Goal: Task Accomplishment & Management: Manage account settings

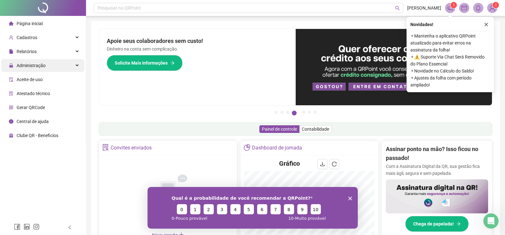
click at [30, 66] on span "Administração" at bounding box center [31, 65] width 29 height 5
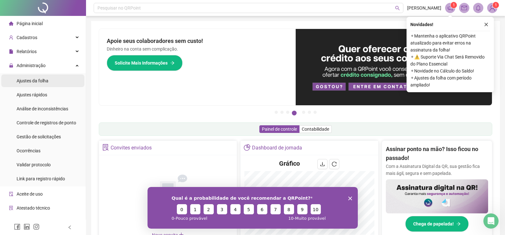
click at [33, 83] on span "Ajustes da folha" at bounding box center [33, 80] width 32 height 5
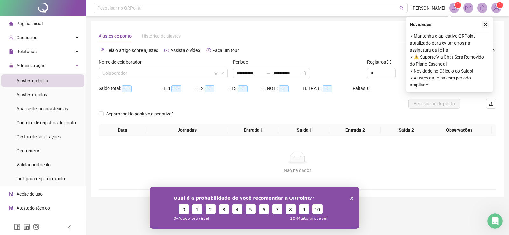
click at [486, 22] on button "button" at bounding box center [486, 25] width 8 height 8
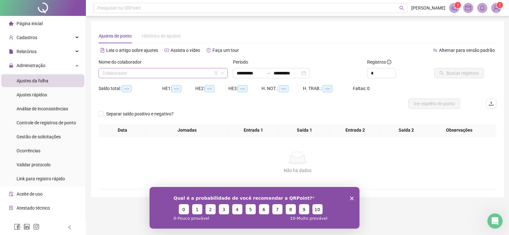
click at [141, 72] on input "search" at bounding box center [161, 73] width 116 height 10
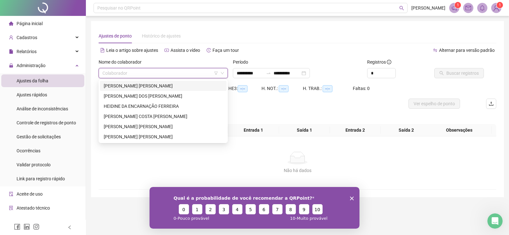
click at [137, 87] on div "ADRIANA DE OLIVEIRA SILVA" at bounding box center [163, 85] width 119 height 7
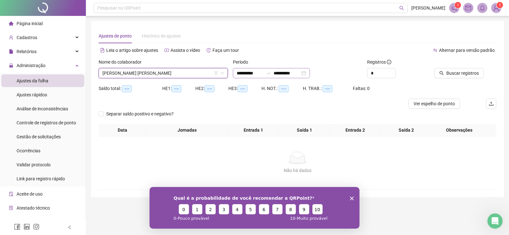
click at [251, 77] on div "**********" at bounding box center [271, 73] width 77 height 10
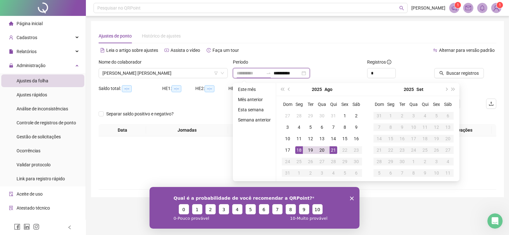
type input "**********"
drag, startPoint x: 296, startPoint y: 151, endPoint x: 301, endPoint y: 150, distance: 5.4
click at [296, 151] on div "18" at bounding box center [299, 150] width 8 height 8
type input "**********"
click at [323, 150] on div "20" at bounding box center [322, 150] width 8 height 8
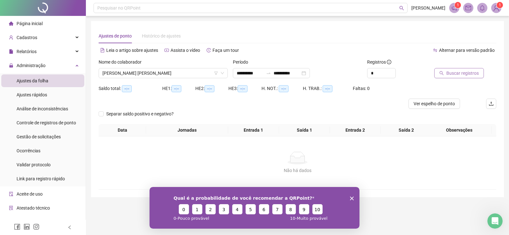
click at [466, 72] on span "Buscar registros" at bounding box center [463, 73] width 32 height 7
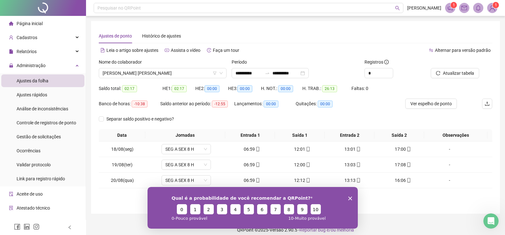
click at [351, 198] on icon "Encerrar pesquisa" at bounding box center [350, 198] width 4 height 4
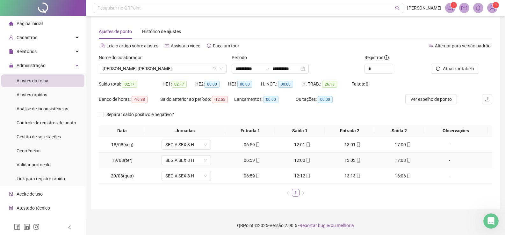
scroll to position [6, 0]
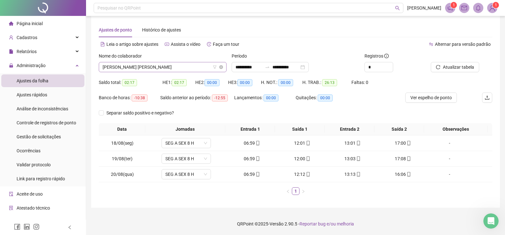
click at [187, 66] on span "ADRIANA DE OLIVEIRA SILVA" at bounding box center [163, 67] width 120 height 10
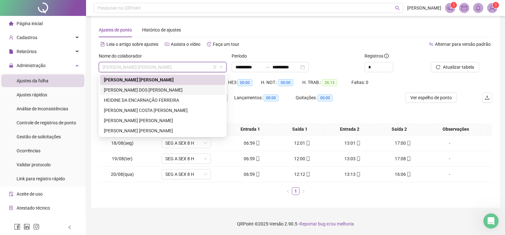
click at [159, 88] on div "ERICA ESTELA DOS SANTOS NICACIO" at bounding box center [162, 90] width 117 height 7
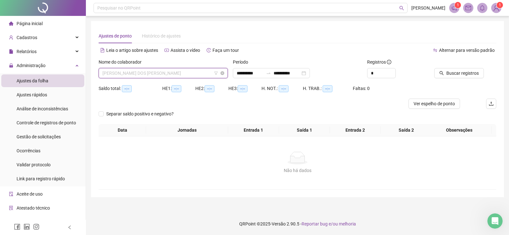
click at [189, 75] on span "ERICA ESTELA DOS SANTOS NICACIO" at bounding box center [164, 73] width 122 height 10
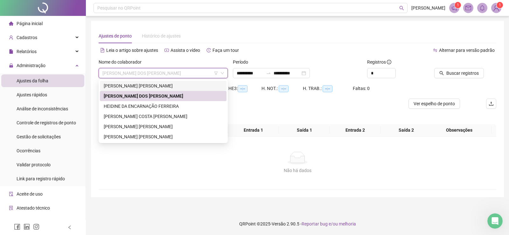
click at [157, 86] on div "ADRIANA DE OLIVEIRA SILVA" at bounding box center [163, 85] width 119 height 7
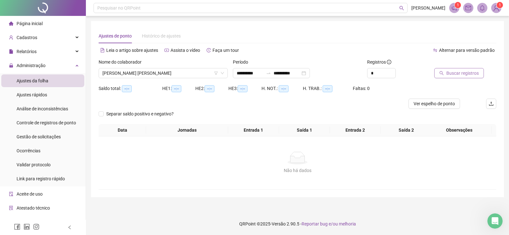
click at [458, 73] on span "Buscar registros" at bounding box center [463, 73] width 32 height 7
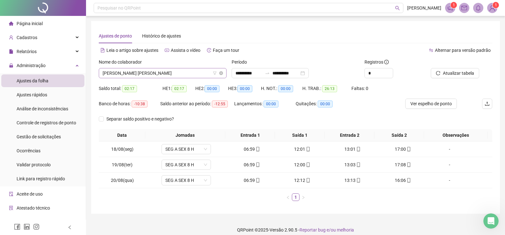
click at [179, 74] on span "ADRIANA DE OLIVEIRA SILVA" at bounding box center [163, 73] width 120 height 10
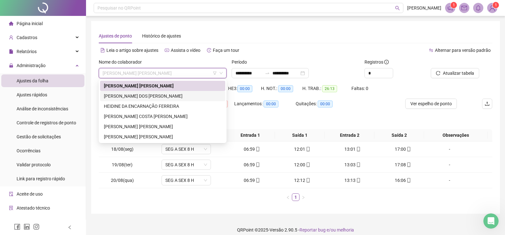
click at [142, 96] on div "ERICA ESTELA DOS SANTOS NICACIO" at bounding box center [162, 96] width 117 height 7
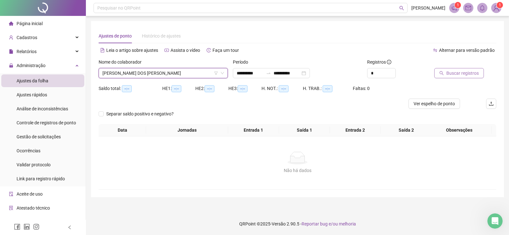
click at [461, 73] on span "Buscar registros" at bounding box center [463, 73] width 32 height 7
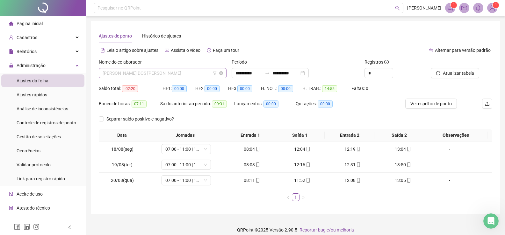
click at [184, 74] on span "ERICA ESTELA DOS SANTOS NICACIO" at bounding box center [163, 73] width 120 height 10
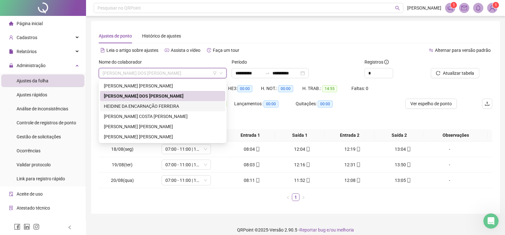
click at [152, 104] on div "HEIDINE DA ENCARNAÇÃO FERREIRA" at bounding box center [162, 106] width 117 height 7
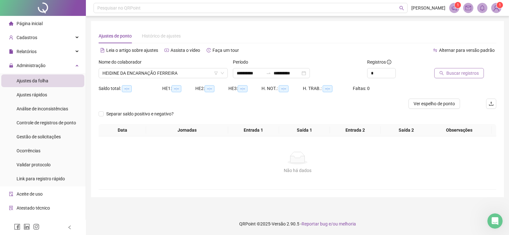
click at [465, 75] on span "Buscar registros" at bounding box center [463, 73] width 32 height 7
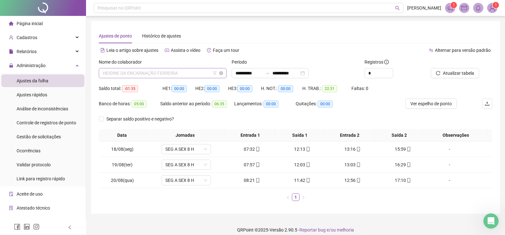
click at [187, 73] on span "HEIDINE DA ENCARNAÇÃO FERREIRA" at bounding box center [163, 73] width 120 height 10
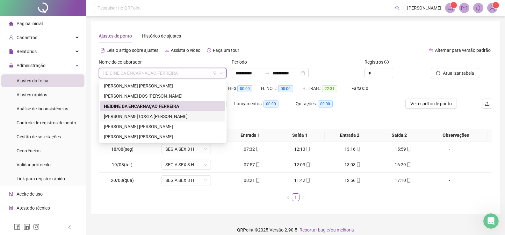
click at [138, 115] on div "LEONELA NOVAIS COSTA DA SILVA" at bounding box center [162, 116] width 117 height 7
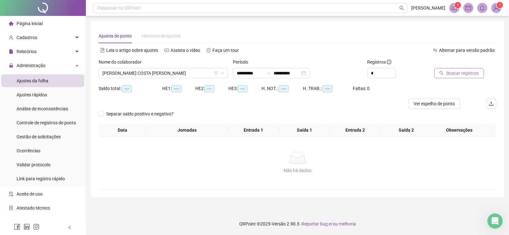
click at [453, 76] on span "Buscar registros" at bounding box center [463, 73] width 32 height 7
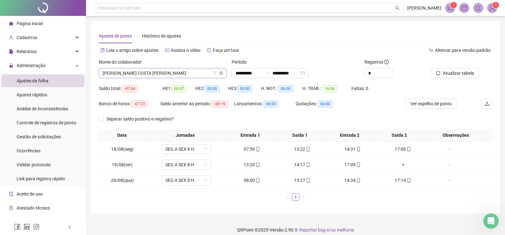
drag, startPoint x: 204, startPoint y: 73, endPoint x: 201, endPoint y: 76, distance: 4.7
click at [203, 74] on span "LEONELA NOVAIS COSTA DA SILVA" at bounding box center [163, 73] width 120 height 10
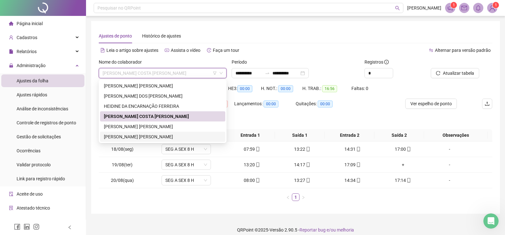
drag, startPoint x: 149, startPoint y: 137, endPoint x: 78, endPoint y: 10, distance: 145.6
click at [149, 134] on div "VICTOR MICHEL BORGES SANTOS" at bounding box center [162, 136] width 117 height 7
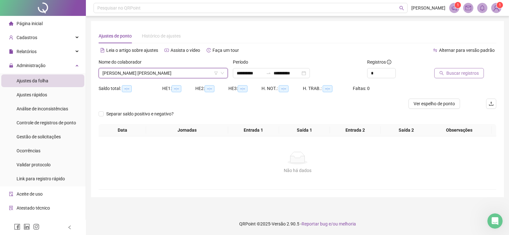
click at [470, 74] on span "Buscar registros" at bounding box center [463, 73] width 32 height 7
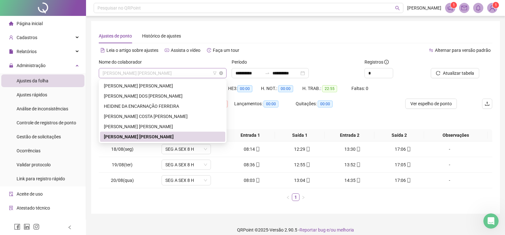
click at [184, 74] on span "VICTOR MICHEL BORGES SANTOS" at bounding box center [163, 73] width 120 height 10
click at [38, 135] on span "Gestão de solicitações" at bounding box center [39, 136] width 44 height 5
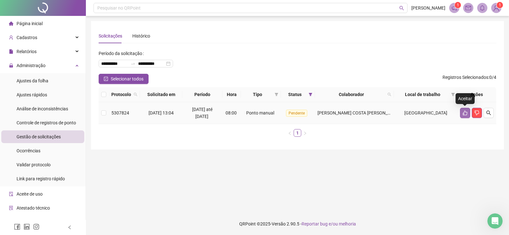
click at [465, 115] on icon "like" at bounding box center [465, 112] width 5 height 5
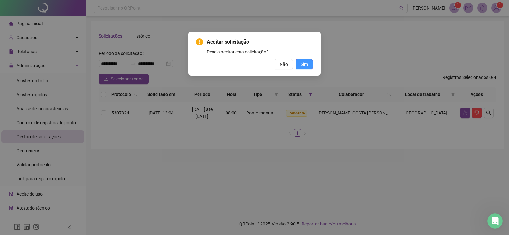
click at [302, 66] on span "Sim" at bounding box center [304, 64] width 7 height 7
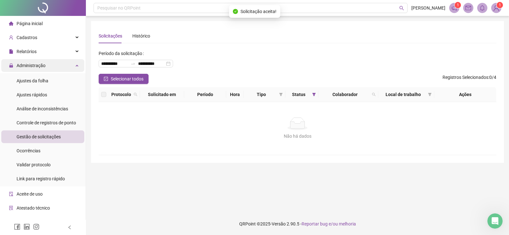
click at [35, 68] on span "Administração" at bounding box center [31, 65] width 29 height 5
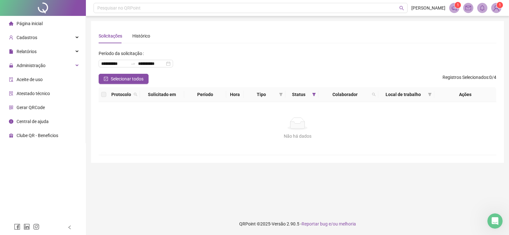
click at [39, 80] on span "Aceite de uso" at bounding box center [30, 79] width 26 height 5
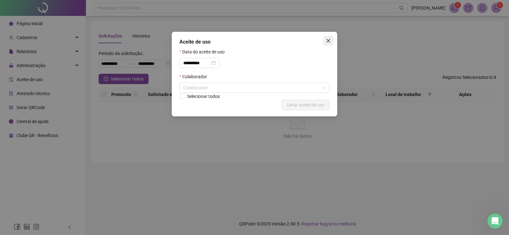
click at [328, 41] on icon "close" at bounding box center [329, 41] width 4 height 4
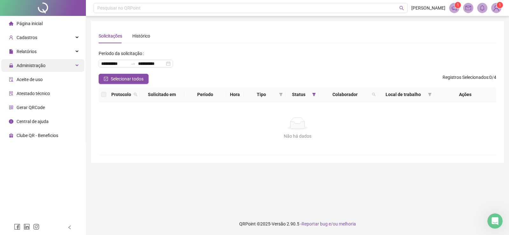
click at [34, 65] on span "Administração" at bounding box center [31, 65] width 29 height 5
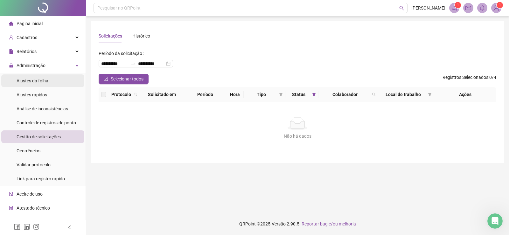
click at [30, 82] on span "Ajustes da folha" at bounding box center [33, 80] width 32 height 5
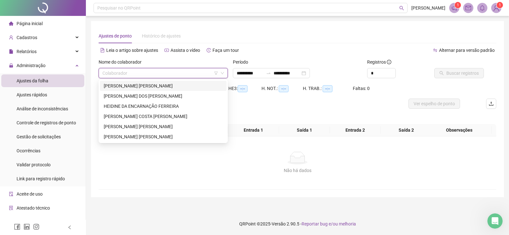
click at [130, 75] on input "search" at bounding box center [161, 73] width 116 height 10
click at [119, 117] on div "LEONELA NOVAIS COSTA DA SILVA" at bounding box center [163, 116] width 119 height 7
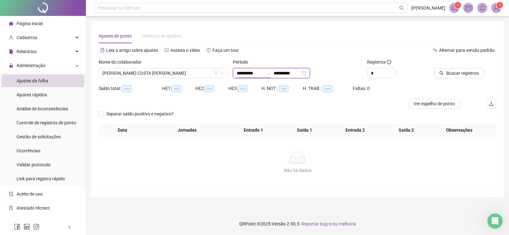
click at [243, 74] on input "**********" at bounding box center [250, 73] width 27 height 7
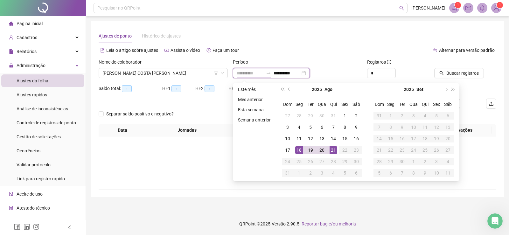
type input "**********"
click at [299, 148] on div "18" at bounding box center [299, 150] width 8 height 8
type input "**********"
click at [323, 150] on div "20" at bounding box center [322, 150] width 8 height 8
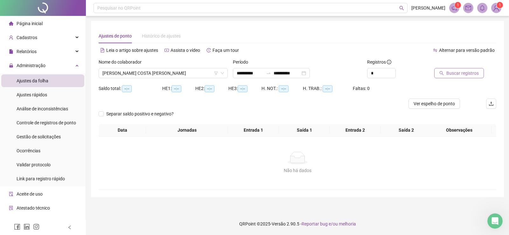
click at [466, 76] on span "Buscar registros" at bounding box center [463, 73] width 32 height 7
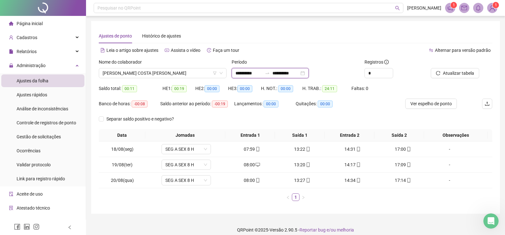
click at [240, 73] on input "**********" at bounding box center [248, 73] width 27 height 7
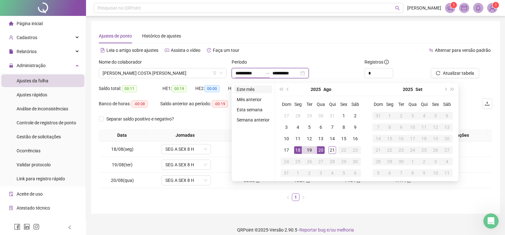
type input "**********"
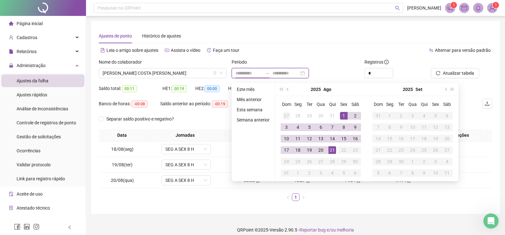
type input "**********"
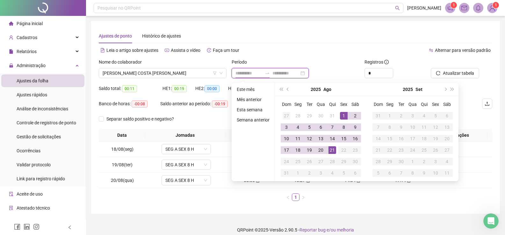
type input "**********"
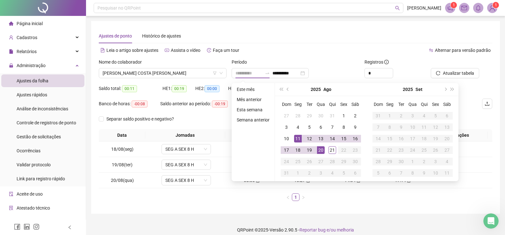
click at [297, 140] on div "11" at bounding box center [298, 139] width 8 height 8
type input "**********"
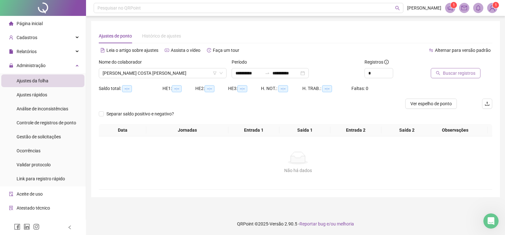
click at [461, 72] on span "Buscar registros" at bounding box center [459, 73] width 32 height 7
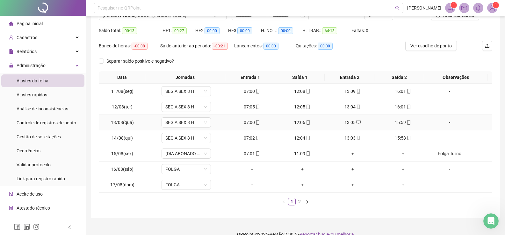
scroll to position [68, 0]
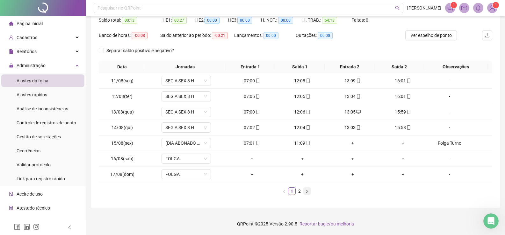
click at [308, 192] on icon "right" at bounding box center [307, 192] width 4 height 4
